Goal: Transaction & Acquisition: Purchase product/service

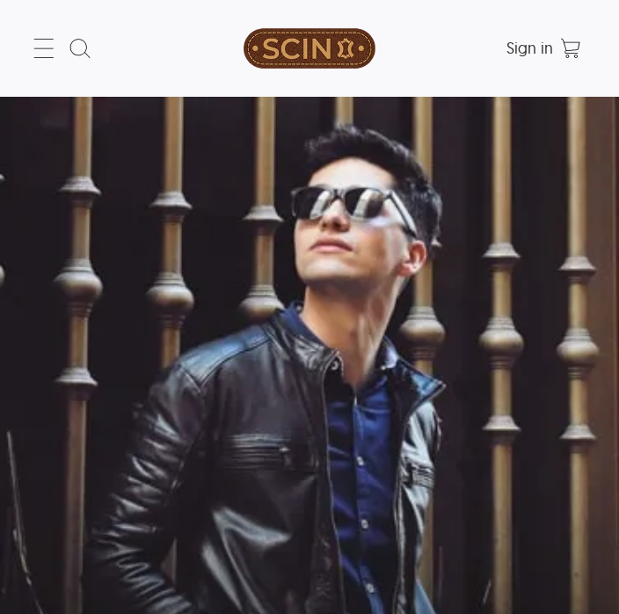
select select "********"
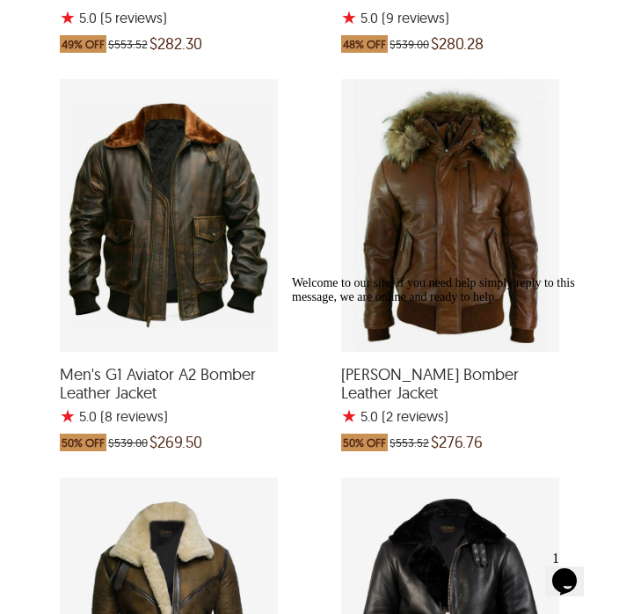
scroll to position [3438, 0]
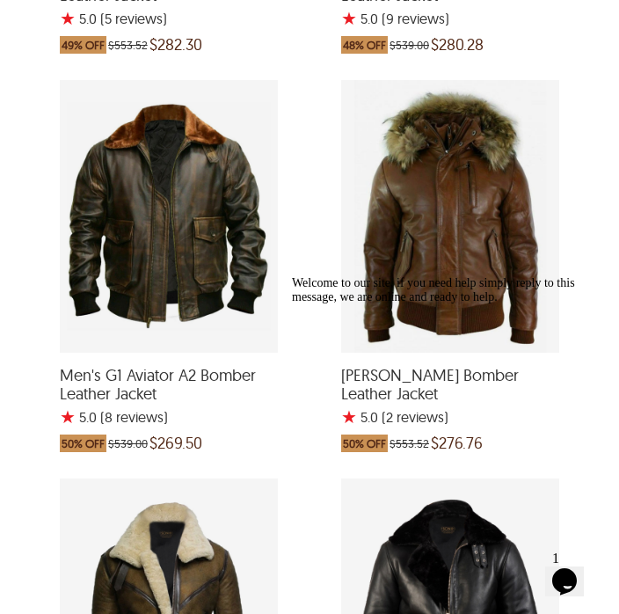
click at [158, 240] on div "Men's G1 Aviator A2 Bomber Leather Jacket with a 5 Star Rating 8 Product Review…" at bounding box center [169, 216] width 218 height 273
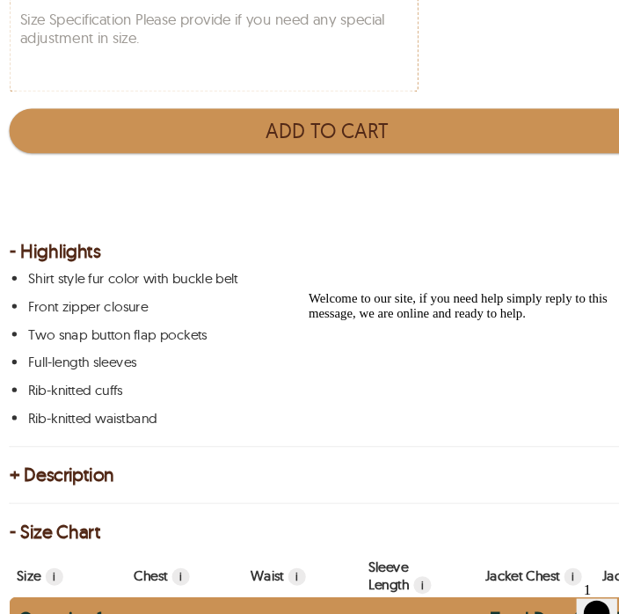
scroll to position [1020, 0]
click at [324, 113] on button "Add to Cart" at bounding box center [310, 124] width 602 height 42
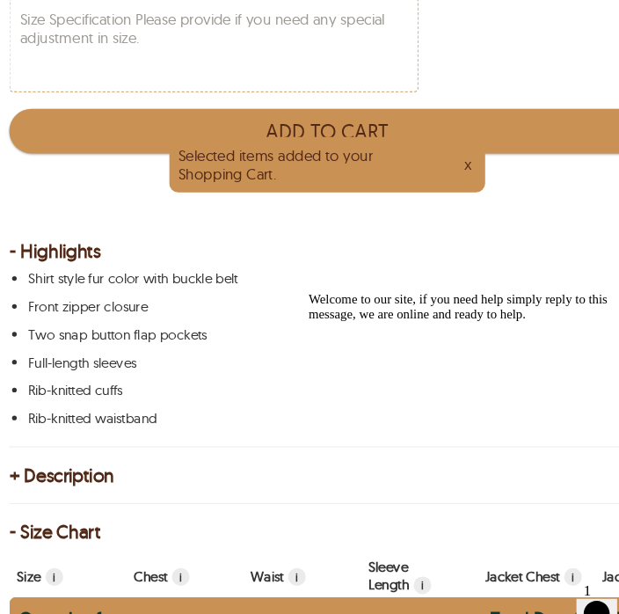
type input "*"
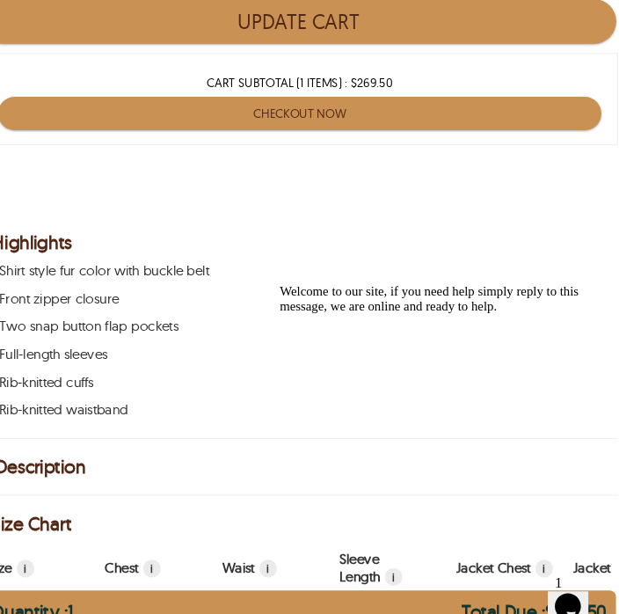
scroll to position [1113, 0]
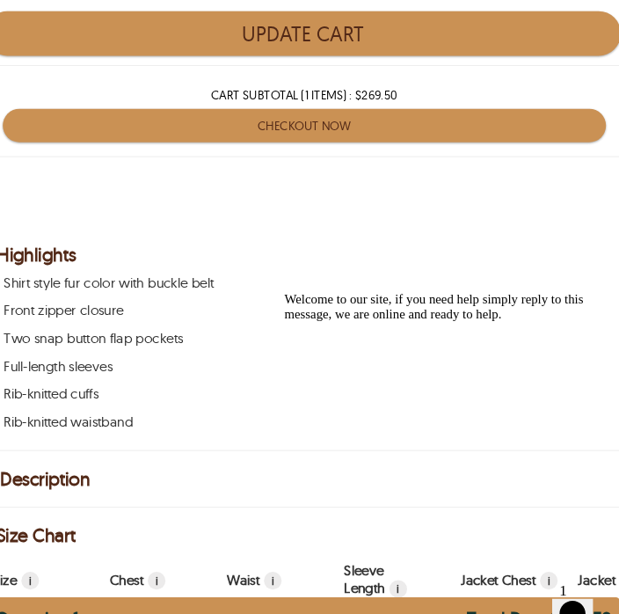
click at [227, 316] on p "Two snap button flap pockets" at bounding box center [307, 320] width 562 height 18
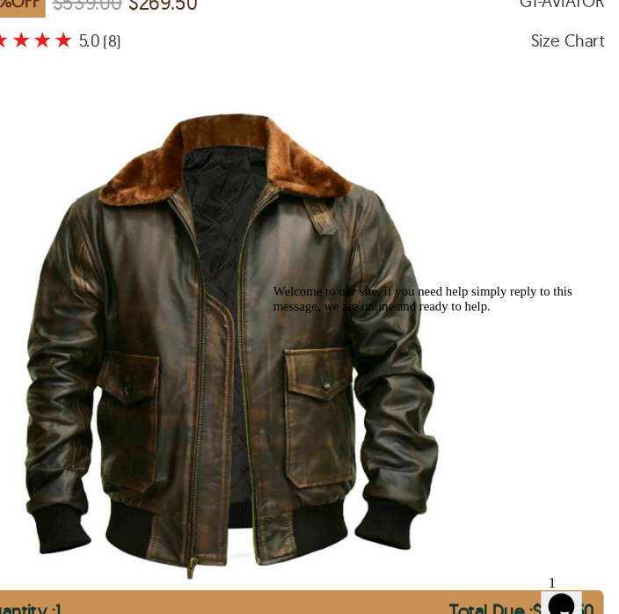
scroll to position [152, 5]
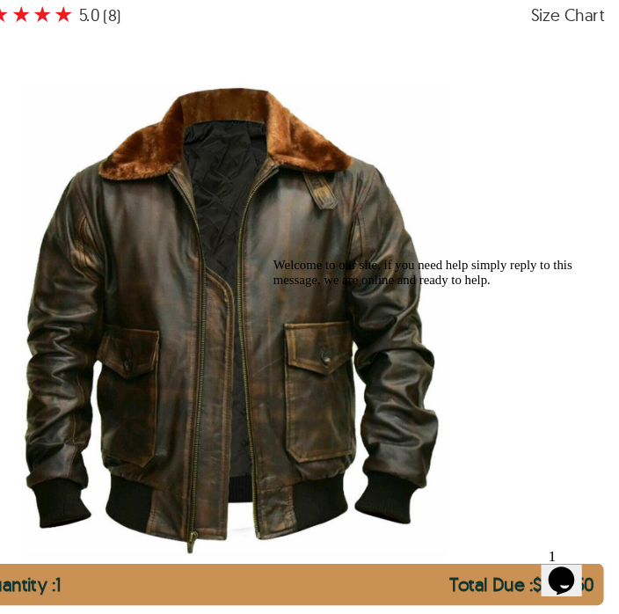
select select "********"
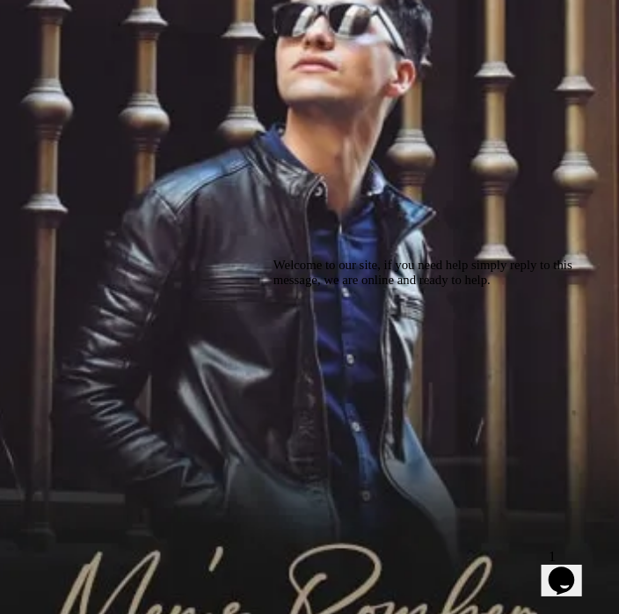
scroll to position [3465, 0]
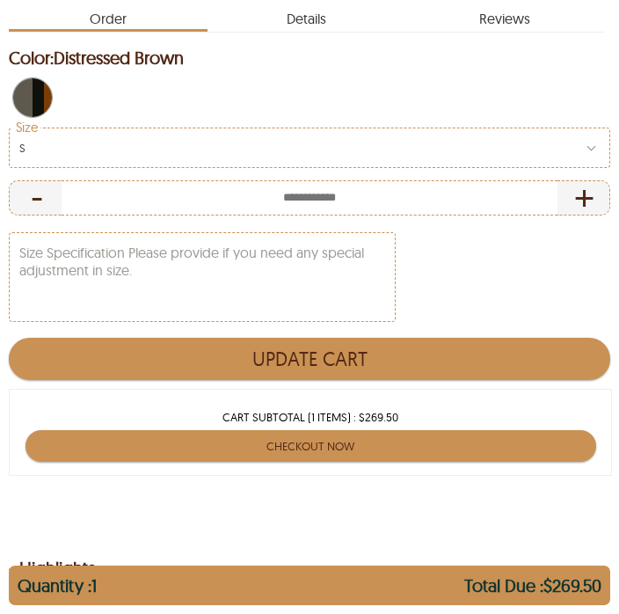
scroll to position [786, 0]
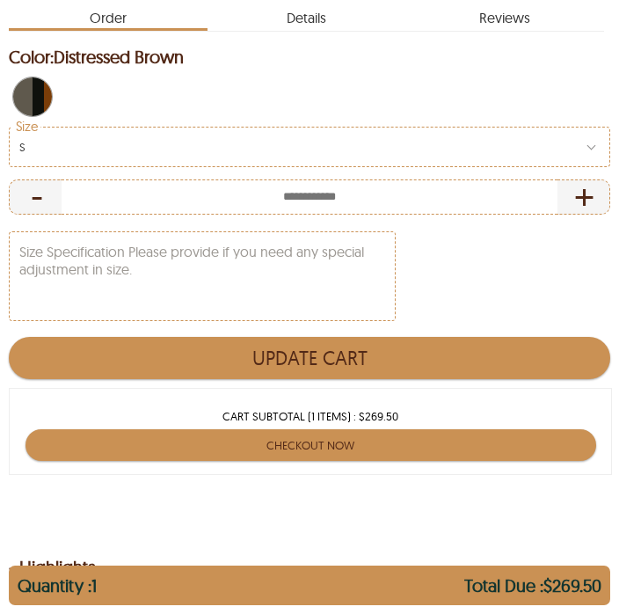
click at [306, 429] on button "Checkout Now" at bounding box center [311, 445] width 571 height 32
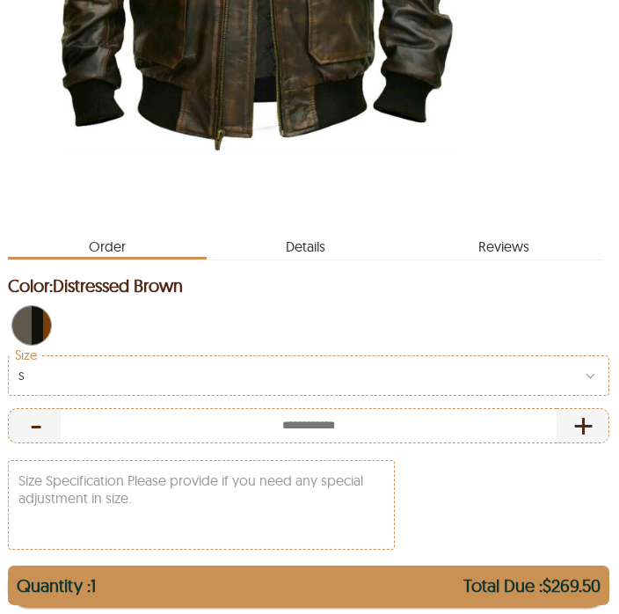
scroll to position [558, 2]
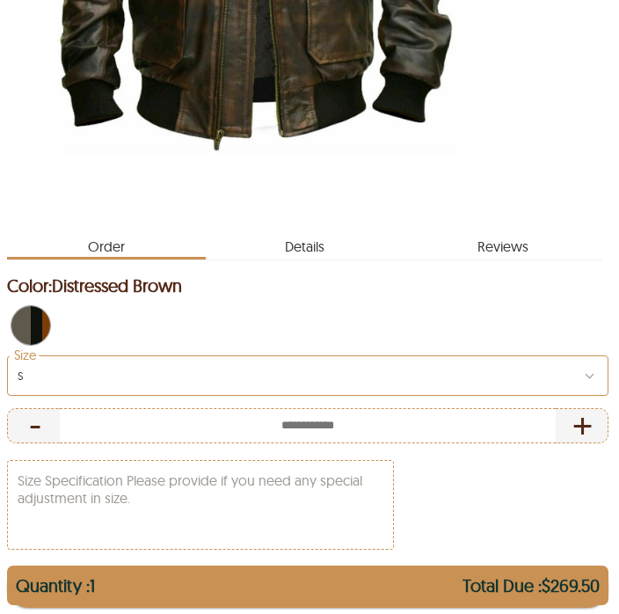
click at [38, 358] on div "S" at bounding box center [308, 375] width 602 height 40
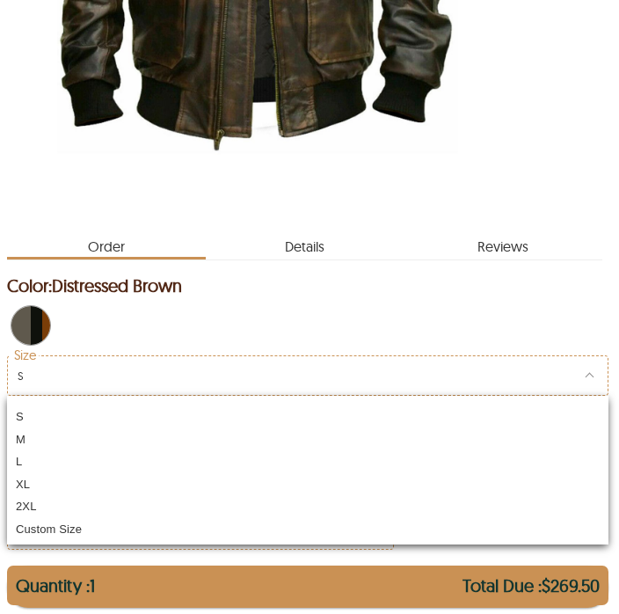
click at [33, 473] on div "S M L XL 2XL Custom Size" at bounding box center [308, 470] width 602 height 149
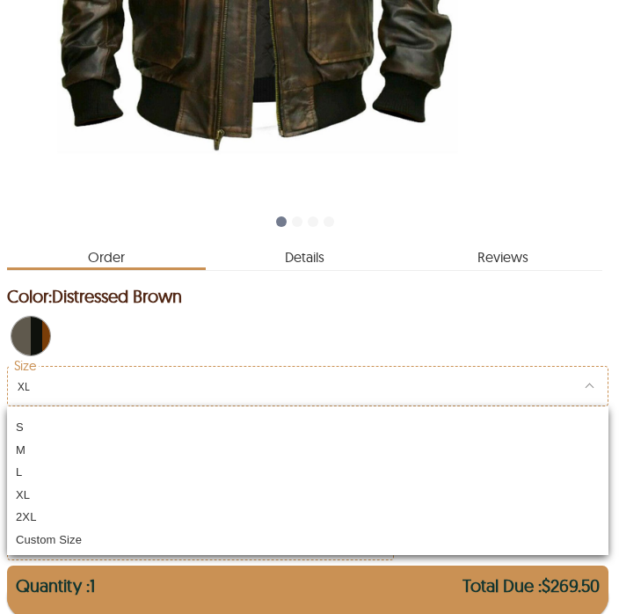
click at [34, 493] on div "XL" at bounding box center [308, 492] width 602 height 23
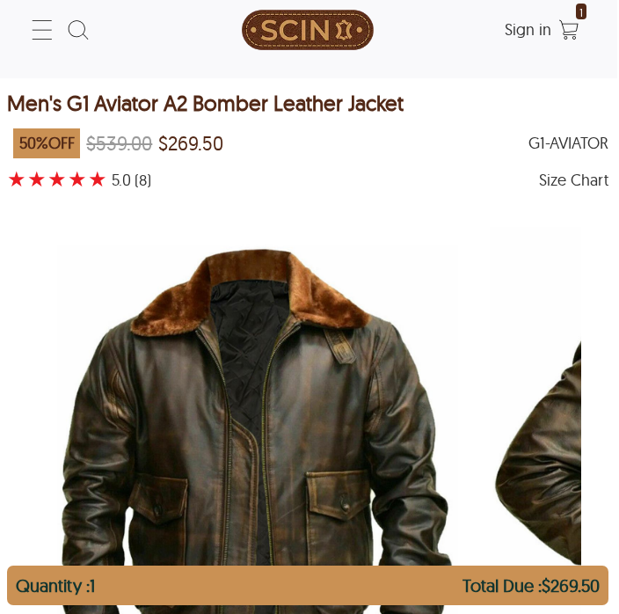
scroll to position [0, 2]
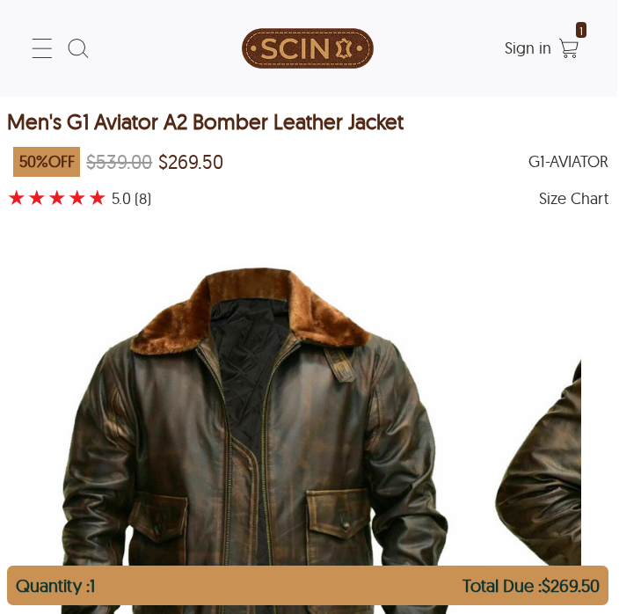
click at [586, 193] on div "Size Chart" at bounding box center [573, 199] width 69 height 18
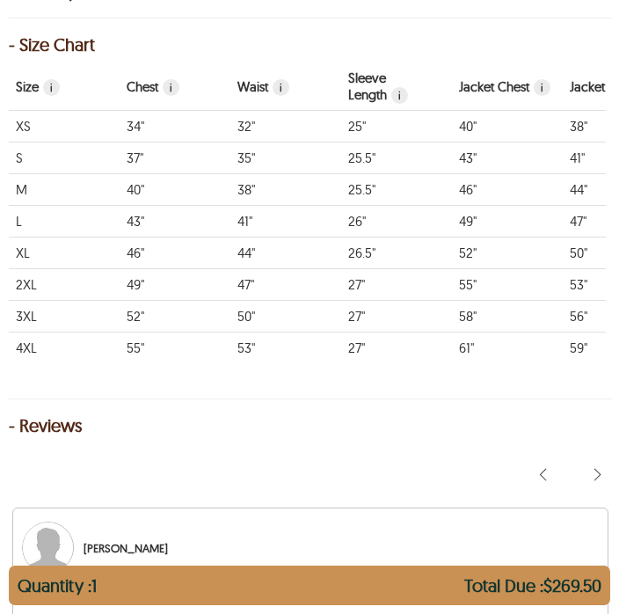
scroll to position [1596, 0]
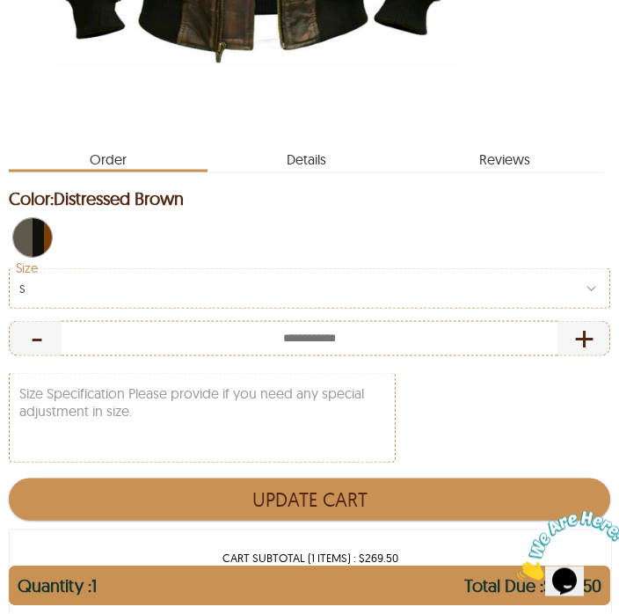
scroll to position [646, 0]
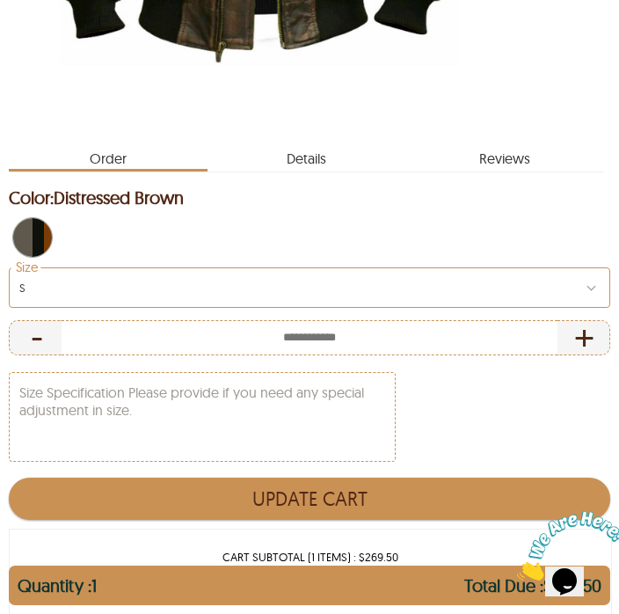
click at [33, 267] on div "S" at bounding box center [310, 287] width 602 height 40
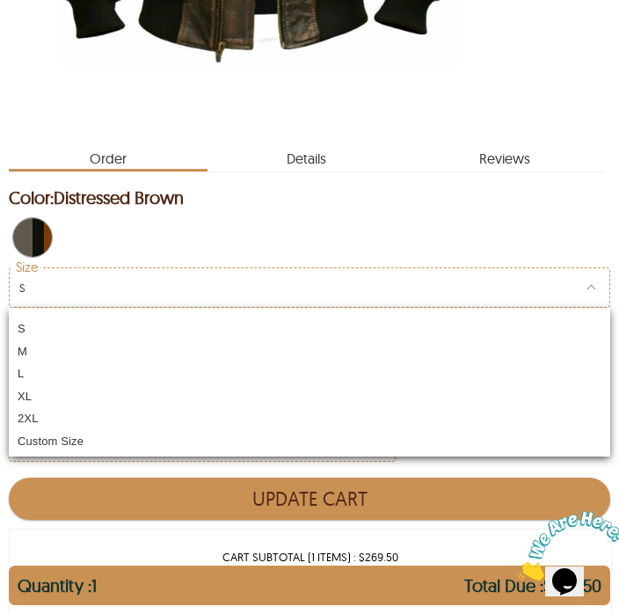
click at [43, 372] on div "S M L XL 2XL Custom Size" at bounding box center [310, 382] width 602 height 149
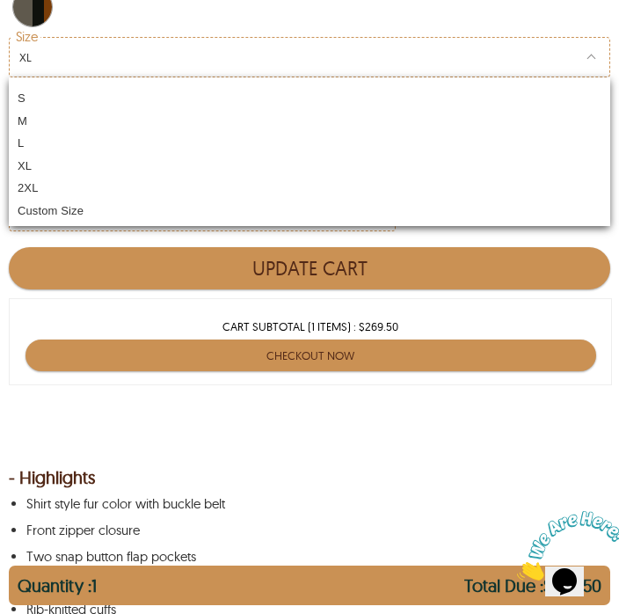
scroll to position [889, 0]
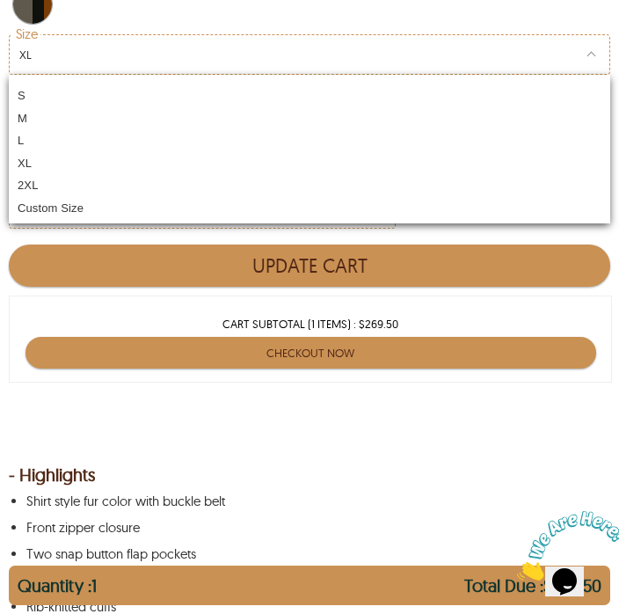
click at [340, 351] on button "Checkout Now" at bounding box center [311, 353] width 571 height 32
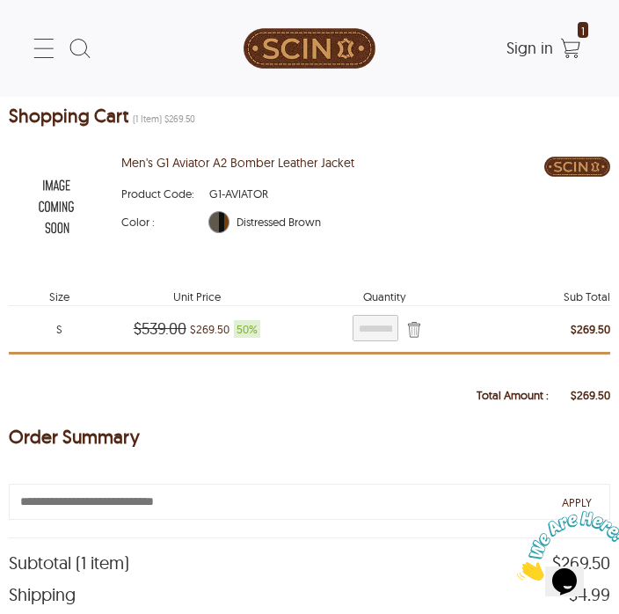
click at [37, 52] on icon at bounding box center [44, 48] width 28 height 28
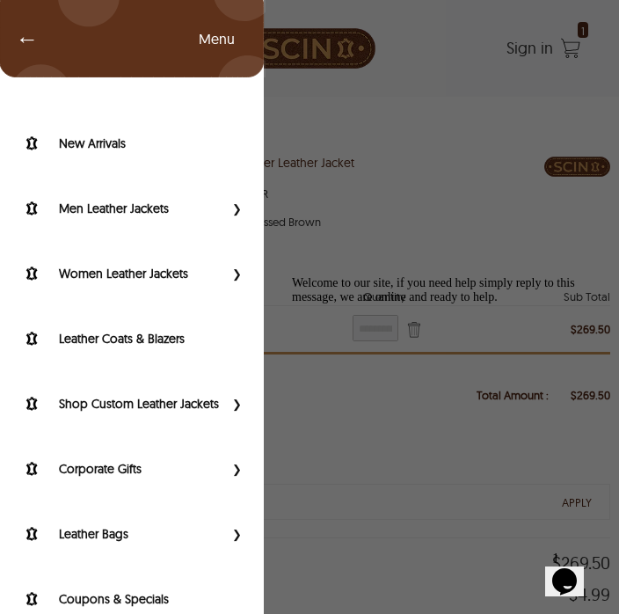
click at [54, 34] on icon "Primary Side Menu" at bounding box center [132, 33] width 265 height 88
click at [24, 45] on span "←" at bounding box center [18, 39] width 40 height 18
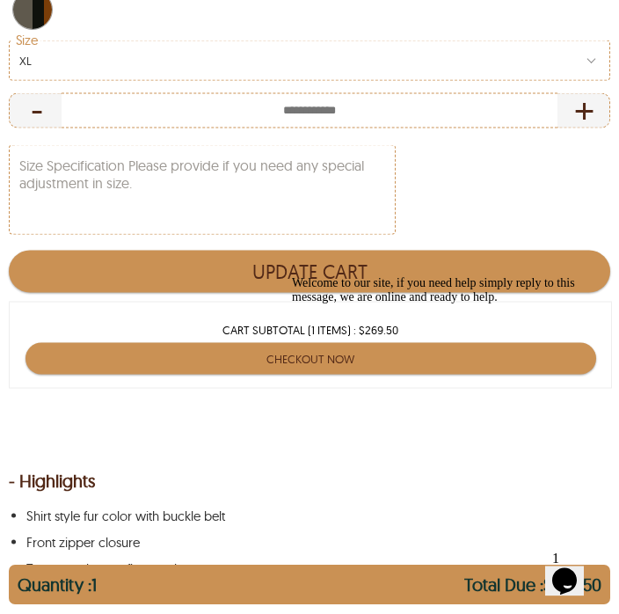
scroll to position [700, 0]
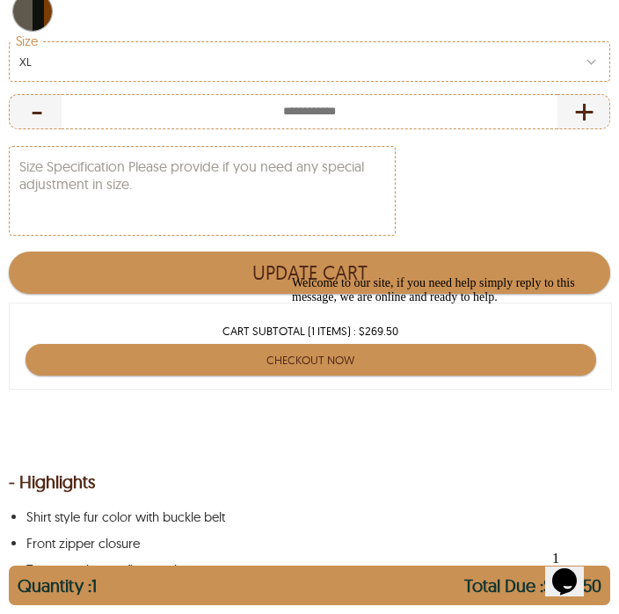
click at [339, 252] on button "Update Cart" at bounding box center [310, 273] width 602 height 42
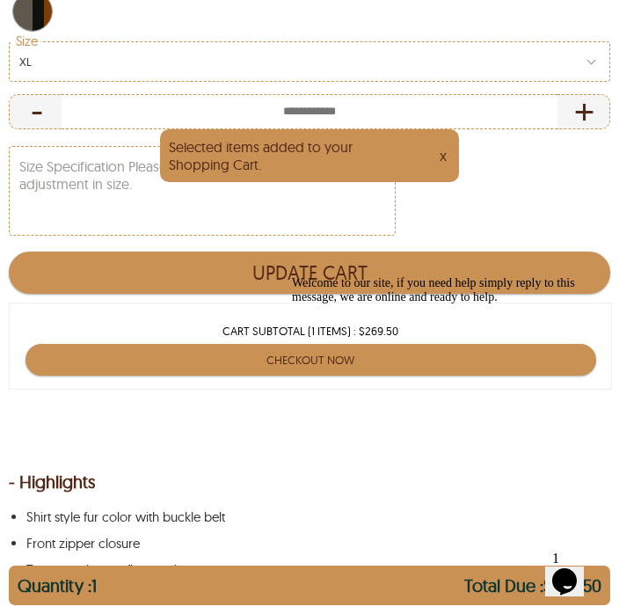
type input "*"
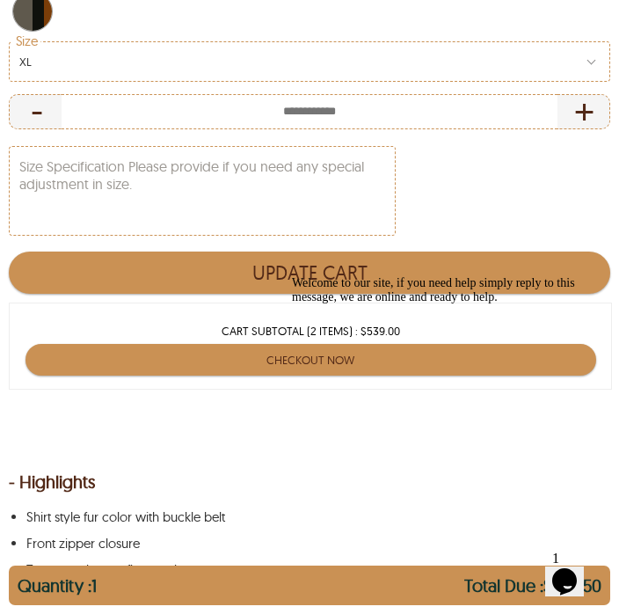
click at [343, 304] on div "Welcome to our site, if you need help simply reply to this message, we are onli…" at bounding box center [450, 290] width 317 height 28
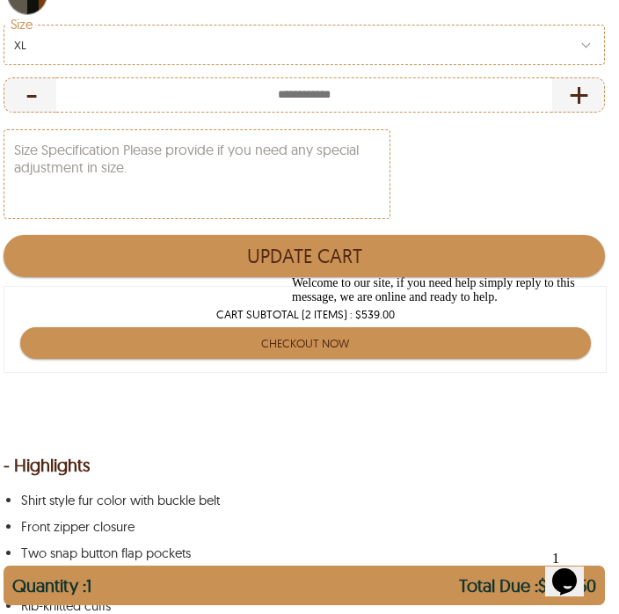
scroll to position [719, 5]
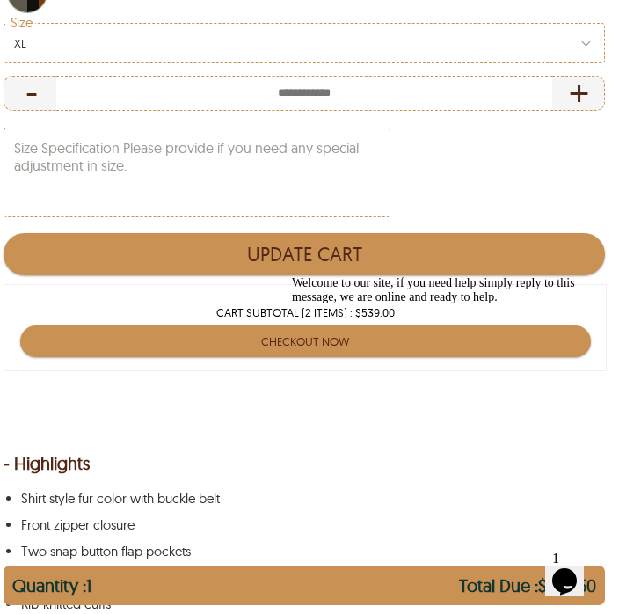
click at [334, 249] on button "Update Cart" at bounding box center [305, 254] width 602 height 42
click at [325, 244] on button "Update Cart" at bounding box center [305, 254] width 602 height 42
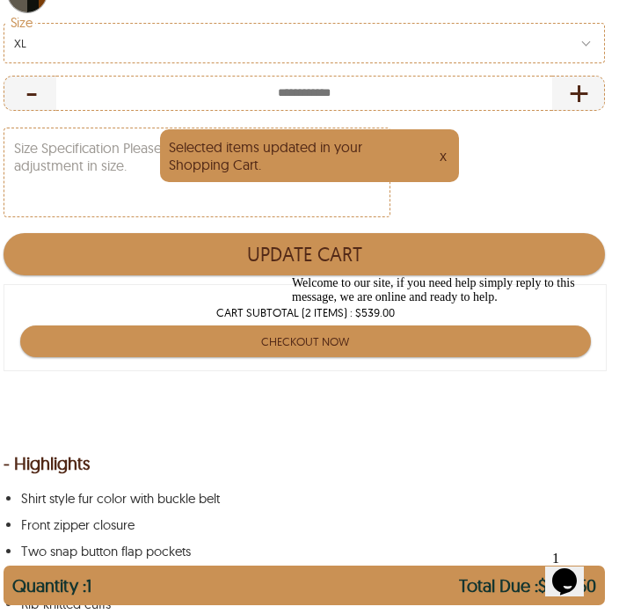
click at [333, 155] on div "Selected items updated in your Shopping Cart." at bounding box center [285, 155] width 232 height 35
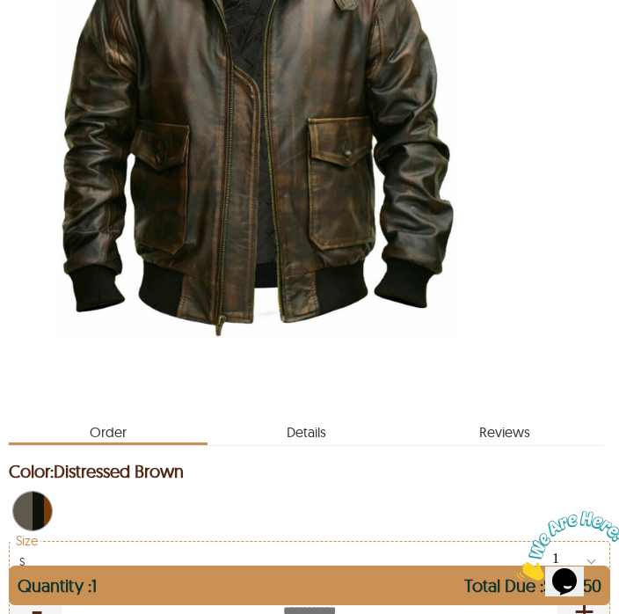
scroll to position [374, 0]
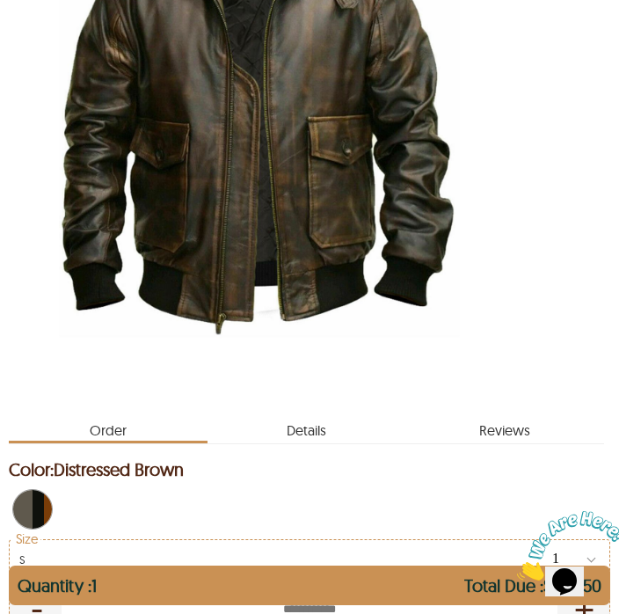
click at [251, 605] on div "Start at : $269.50 Quantity : 1 Total Due : $269.50" at bounding box center [310, 586] width 602 height 40
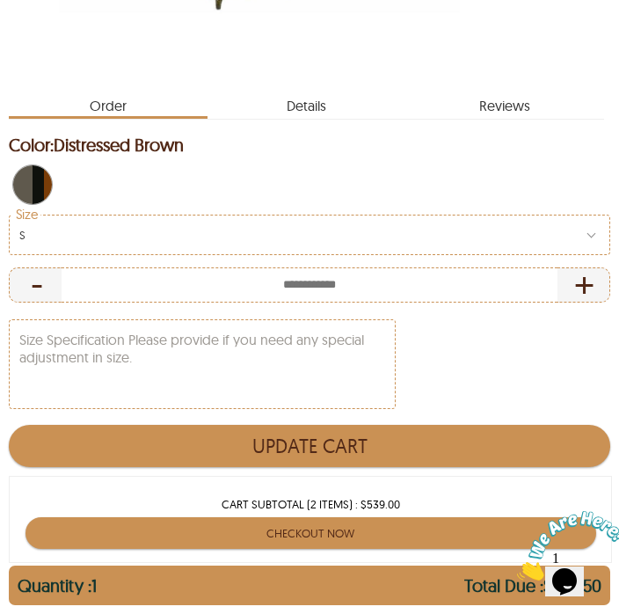
scroll to position [700, 0]
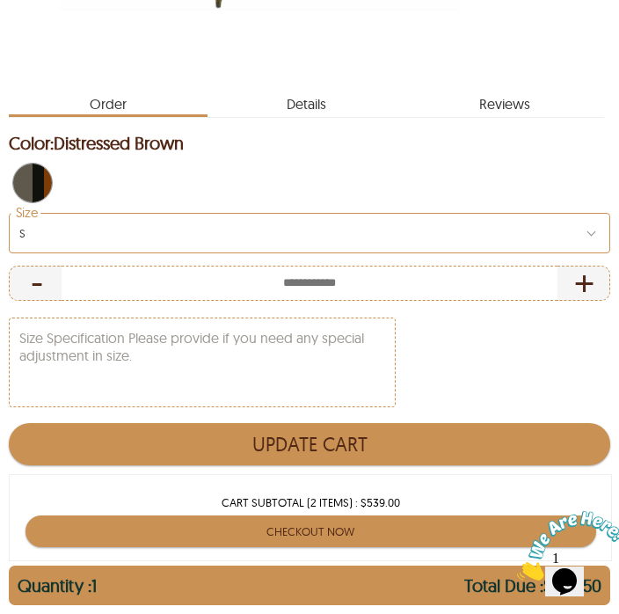
click at [602, 213] on div "S" at bounding box center [310, 233] width 602 height 40
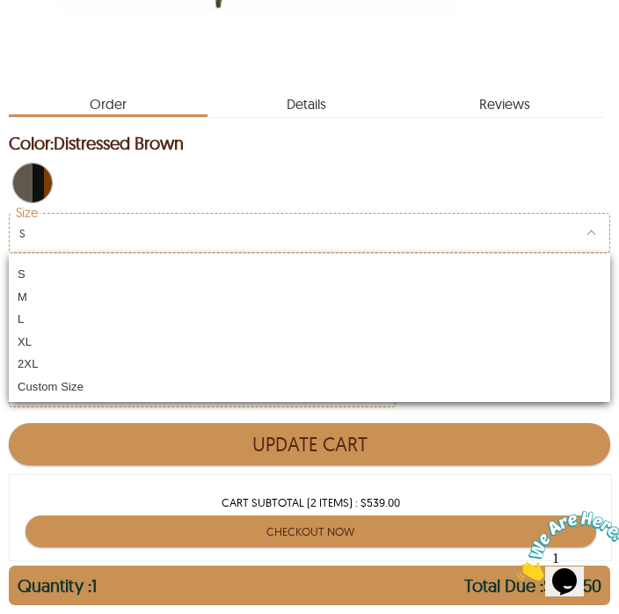
click at [44, 329] on div "S M L XL 2XL Custom Size" at bounding box center [310, 327] width 602 height 149
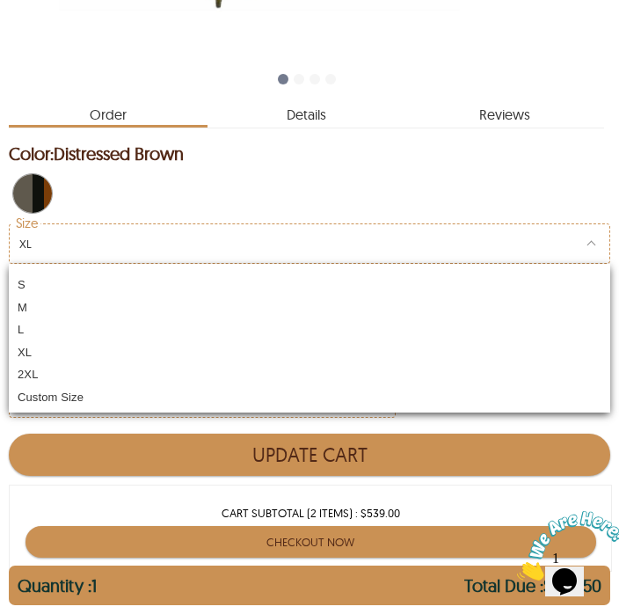
click at [522, 317] on div "L" at bounding box center [310, 327] width 602 height 23
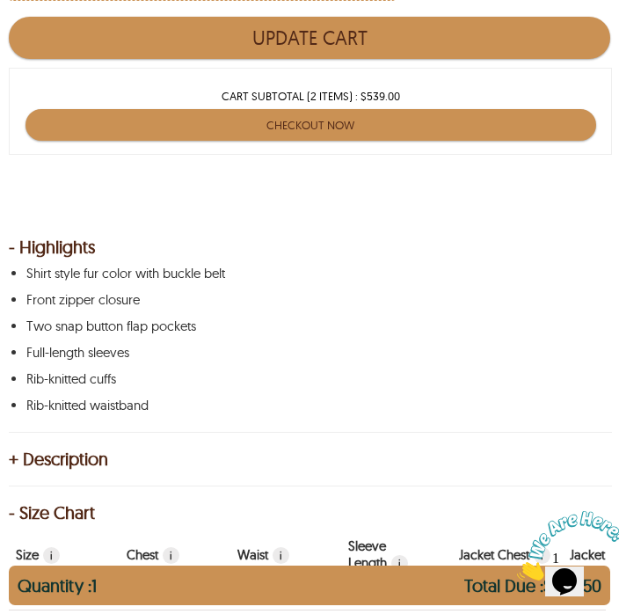
scroll to position [1117, 5]
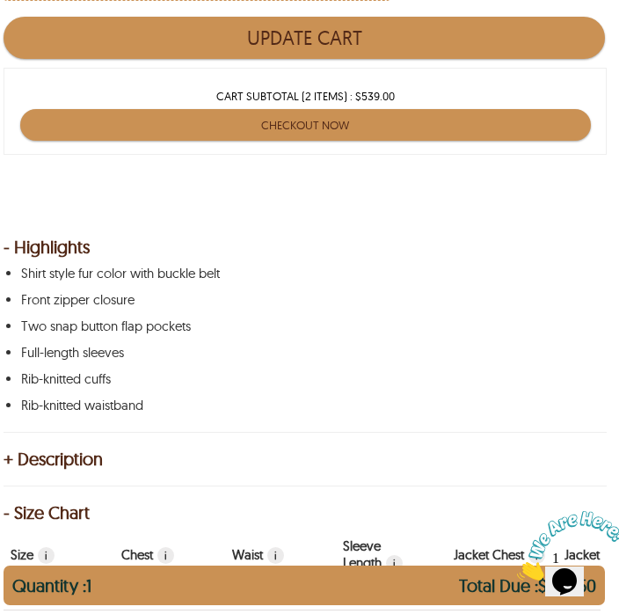
click at [310, 31] on button "Update Cart" at bounding box center [305, 38] width 602 height 42
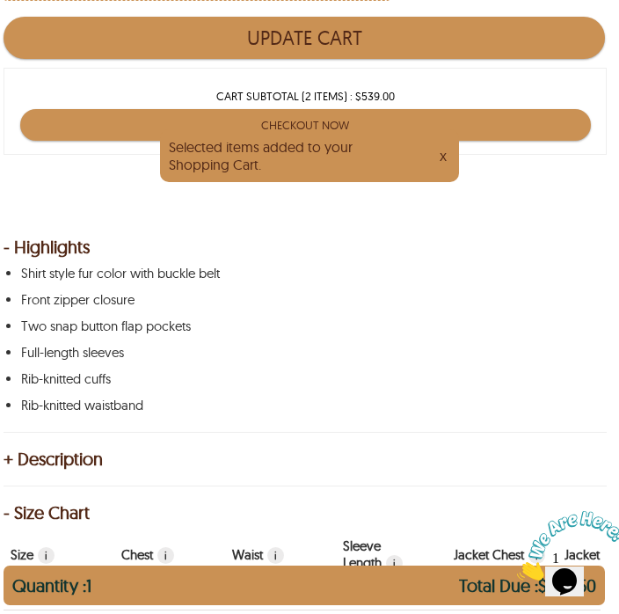
type input "*"
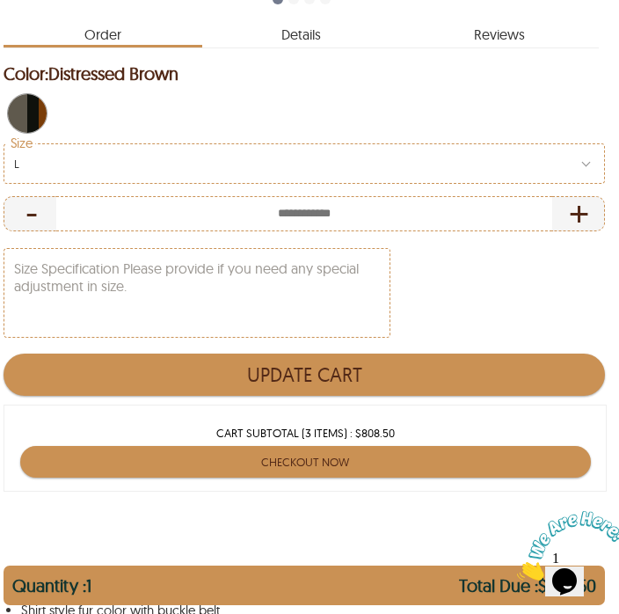
scroll to position [776, 5]
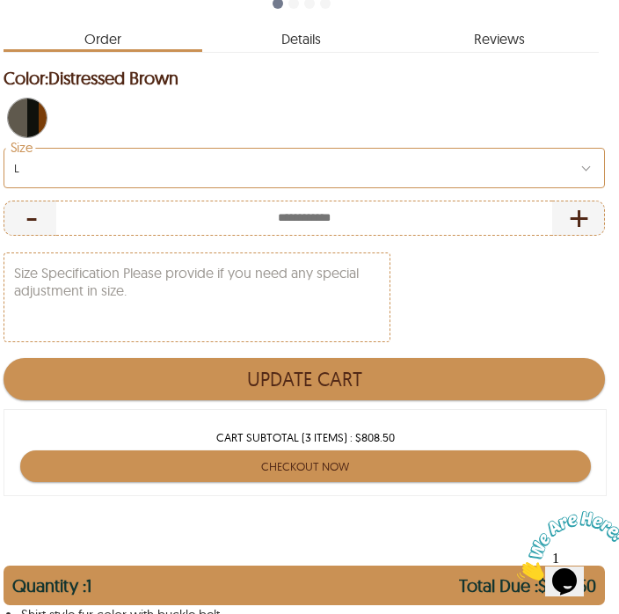
click at [594, 163] on div "L" at bounding box center [305, 168] width 602 height 40
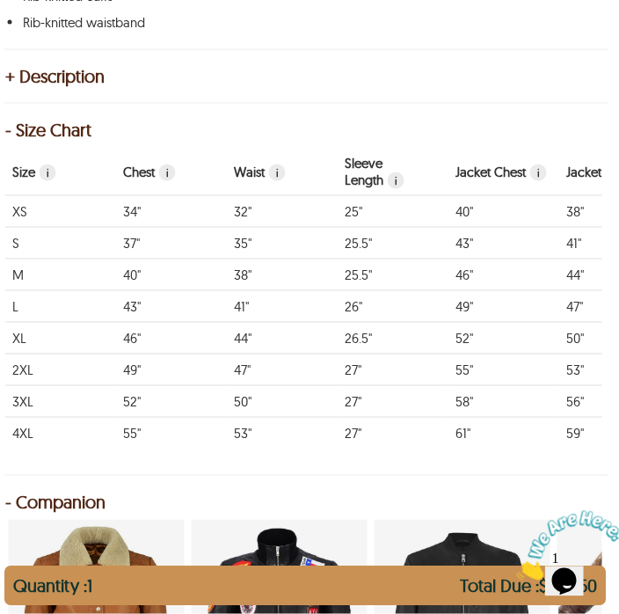
scroll to position [1520, 4]
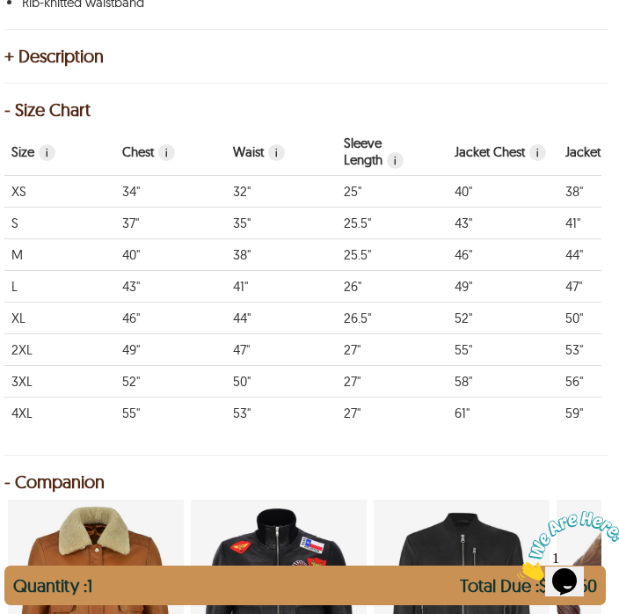
click at [92, 605] on div "Quantity : 1" at bounding box center [52, 589] width 79 height 31
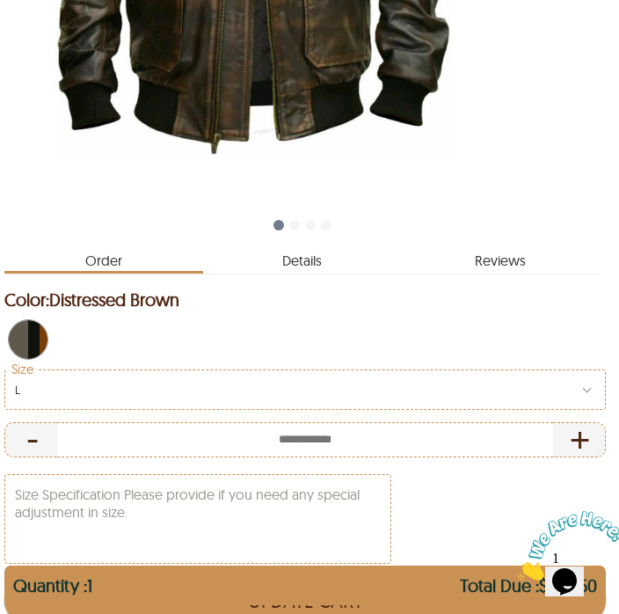
scroll to position [123, 4]
